Goal: Navigation & Orientation: Find specific page/section

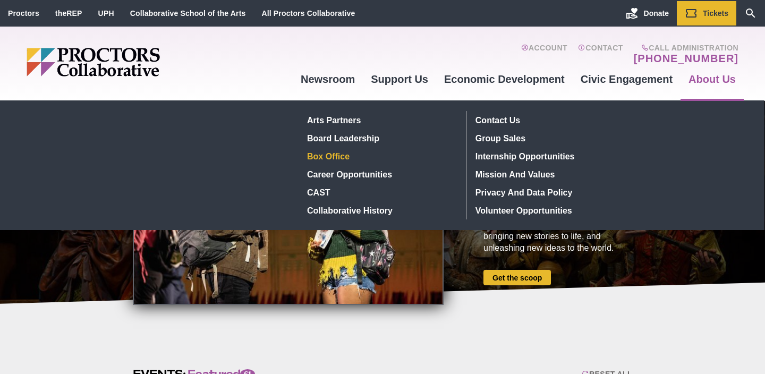
click at [328, 155] on link "Box Office" at bounding box center [380, 156] width 155 height 18
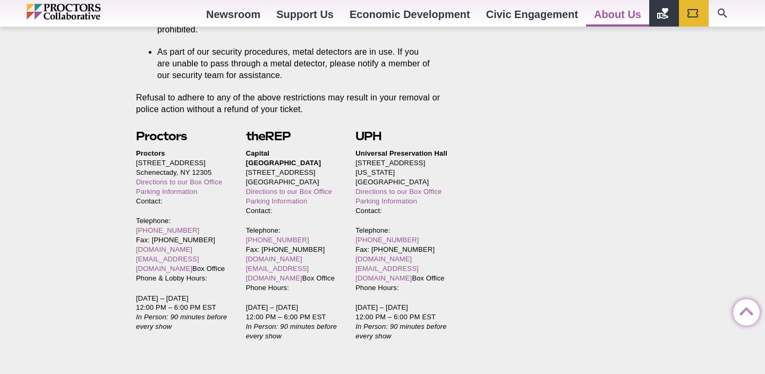
scroll to position [2328, 0]
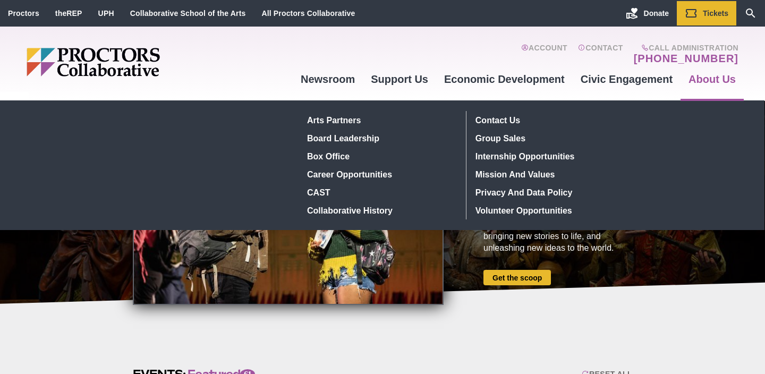
click at [722, 78] on link "About Us" at bounding box center [712, 79] width 63 height 29
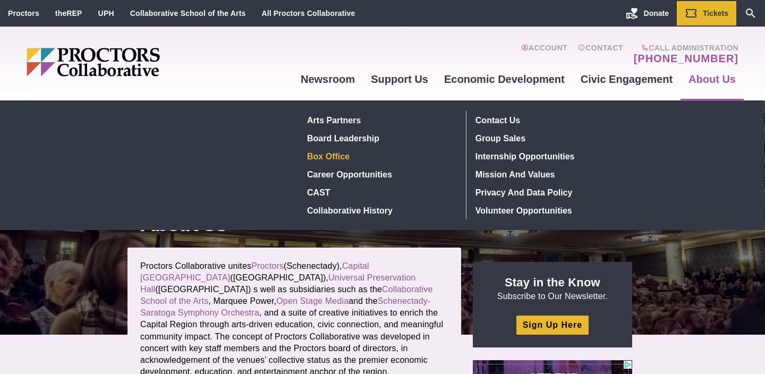
click at [337, 157] on link "Box Office" at bounding box center [380, 156] width 155 height 18
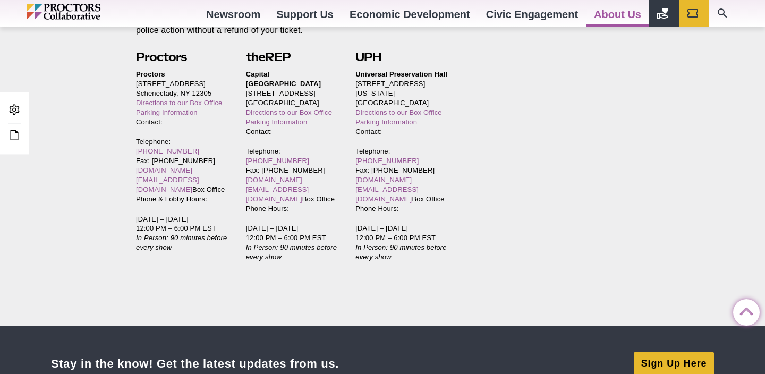
scroll to position [2398, 0]
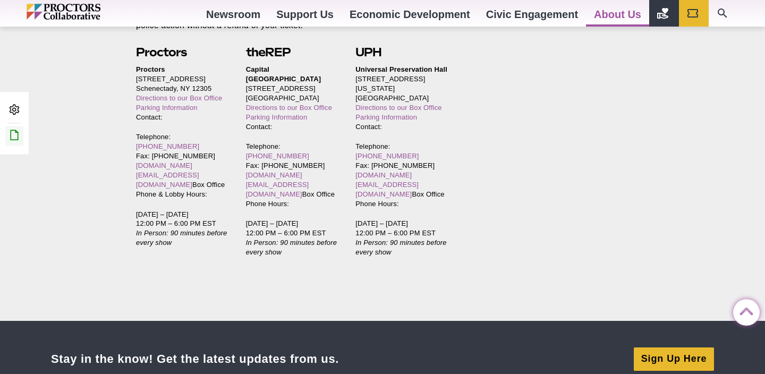
click at [16, 142] on link "Edit this Post/Page" at bounding box center [14, 136] width 18 height 20
